Goal: Register for event/course

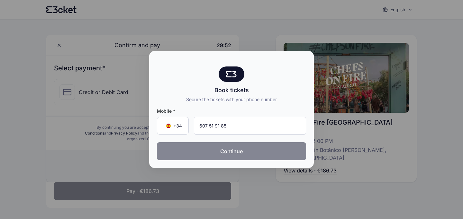
type input "607 51 91 85"
click at [236, 149] on button "Continue" at bounding box center [231, 152] width 149 height 18
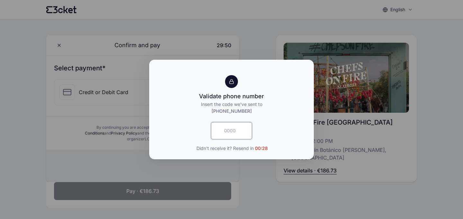
click at [237, 135] on input "text" at bounding box center [231, 130] width 41 height 17
type input "6629"
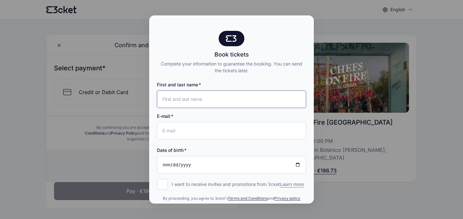
click at [185, 100] on input "First and last name" at bounding box center [231, 99] width 149 height 17
type input "[PERSON_NAME]"
type input "[PERSON_NAME][EMAIL_ADDRESS][PERSON_NAME][DOMAIN_NAME]"
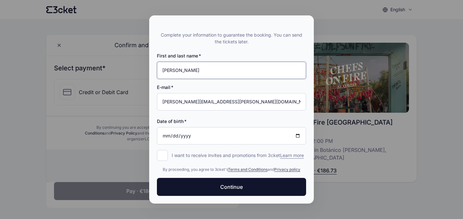
scroll to position [35, 0]
click at [238, 135] on input "Date of birth" at bounding box center [231, 135] width 149 height 17
click at [166, 128] on input "Date of birth" at bounding box center [231, 135] width 149 height 17
click at [187, 132] on input "Date of birth" at bounding box center [231, 135] width 149 height 17
type input "[DATE]"
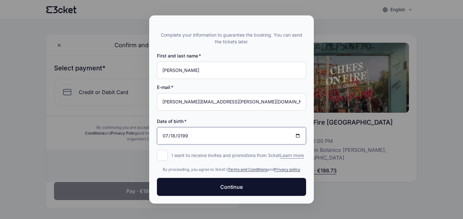
click at [298, 128] on input "[DATE]" at bounding box center [231, 135] width 149 height 17
click at [267, 119] on div "Date of birth [DEMOGRAPHIC_DATA]" at bounding box center [231, 129] width 149 height 32
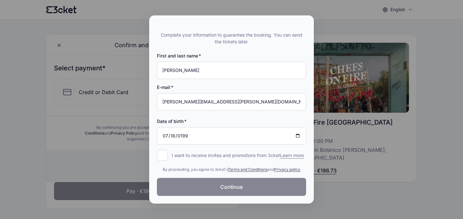
click at [219, 185] on button "Continue" at bounding box center [231, 187] width 149 height 18
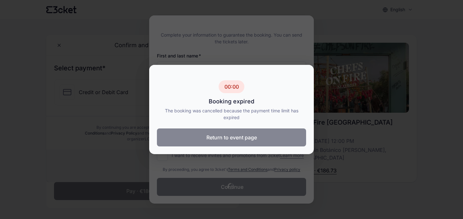
click at [257, 133] on button "Return to event page" at bounding box center [231, 138] width 149 height 18
